Goal: Book appointment/travel/reservation

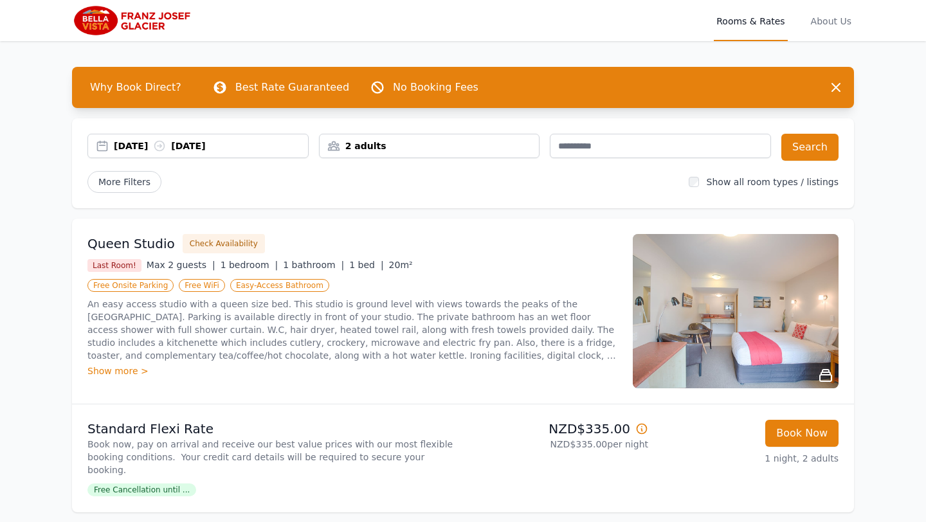
click at [522, 143] on div "2 adults" at bounding box center [430, 146] width 220 height 13
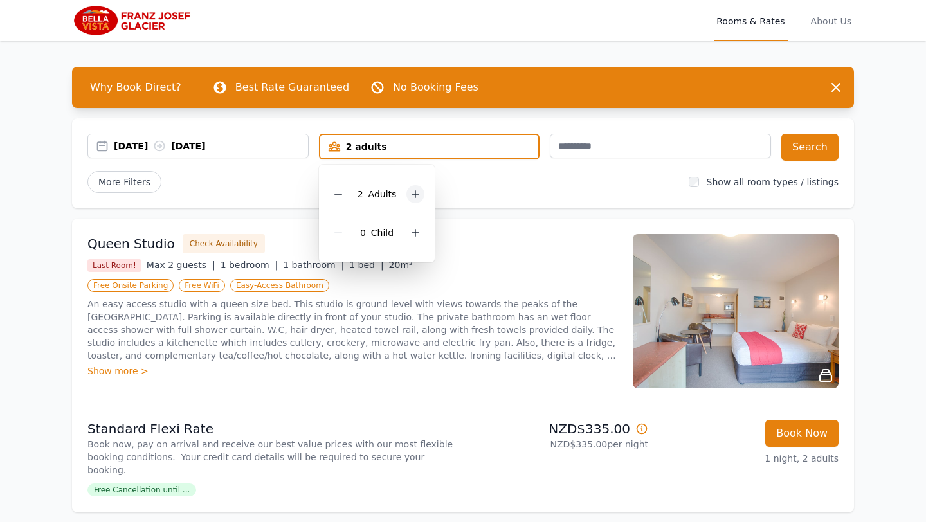
click at [413, 194] on icon at bounding box center [415, 194] width 7 height 7
click at [815, 150] on button "Search" at bounding box center [809, 147] width 57 height 27
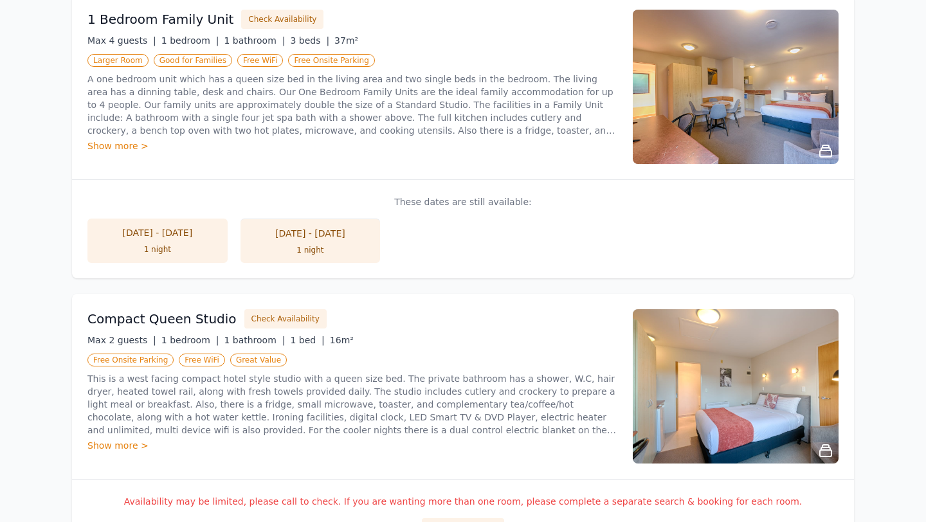
scroll to position [267, 0]
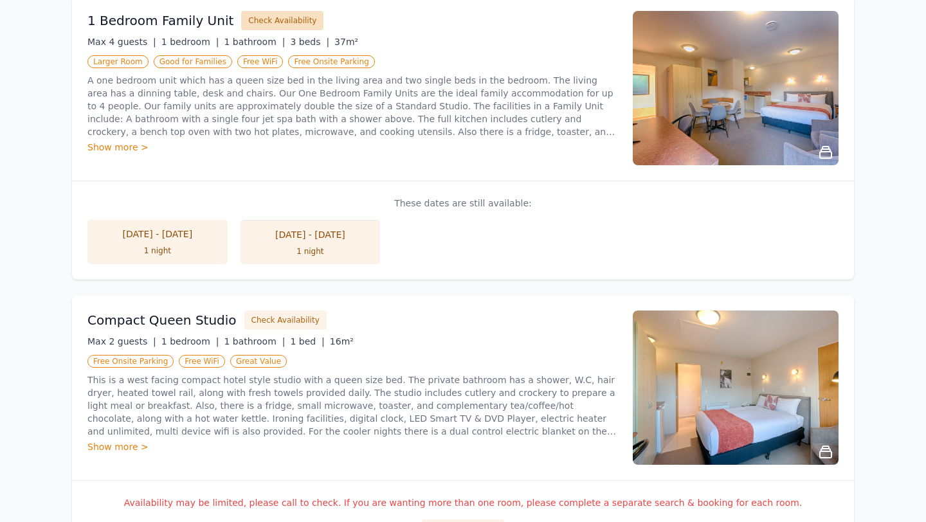
click at [255, 25] on button "Check Availability" at bounding box center [282, 20] width 82 height 19
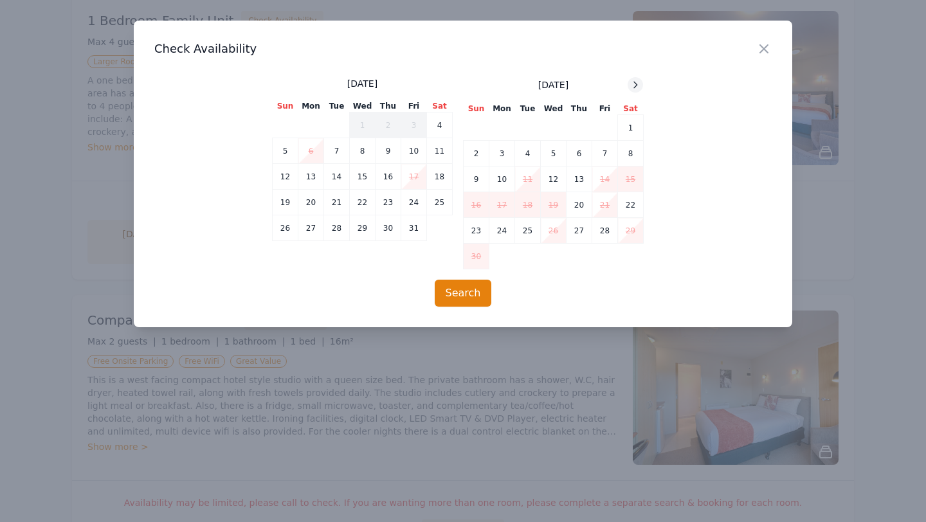
click at [633, 88] on icon at bounding box center [635, 85] width 10 height 10
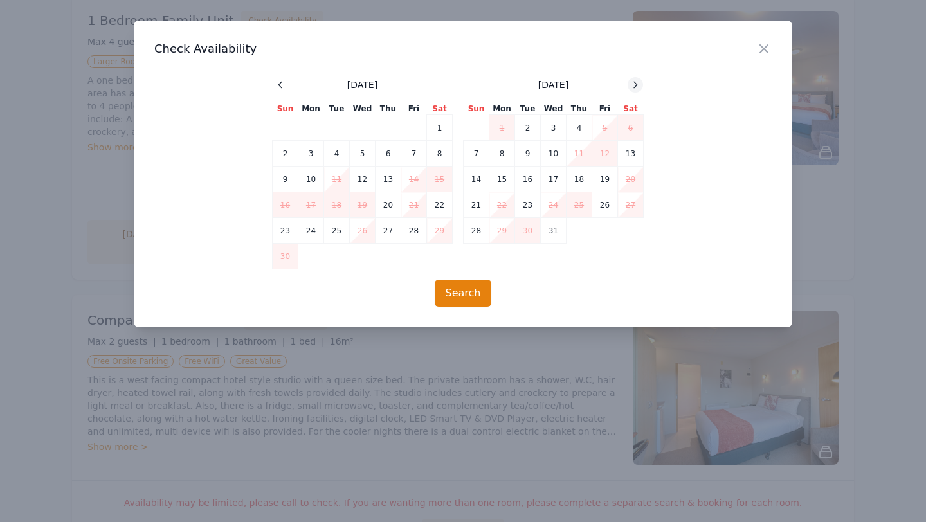
click at [633, 88] on icon at bounding box center [635, 85] width 10 height 10
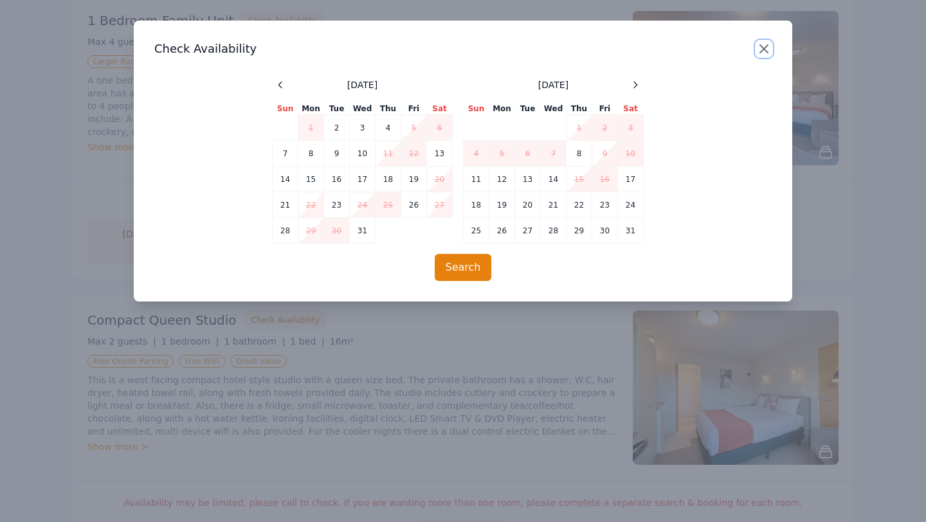
click at [762, 54] on icon "button" at bounding box center [763, 48] width 15 height 15
